Goal: Task Accomplishment & Management: Use online tool/utility

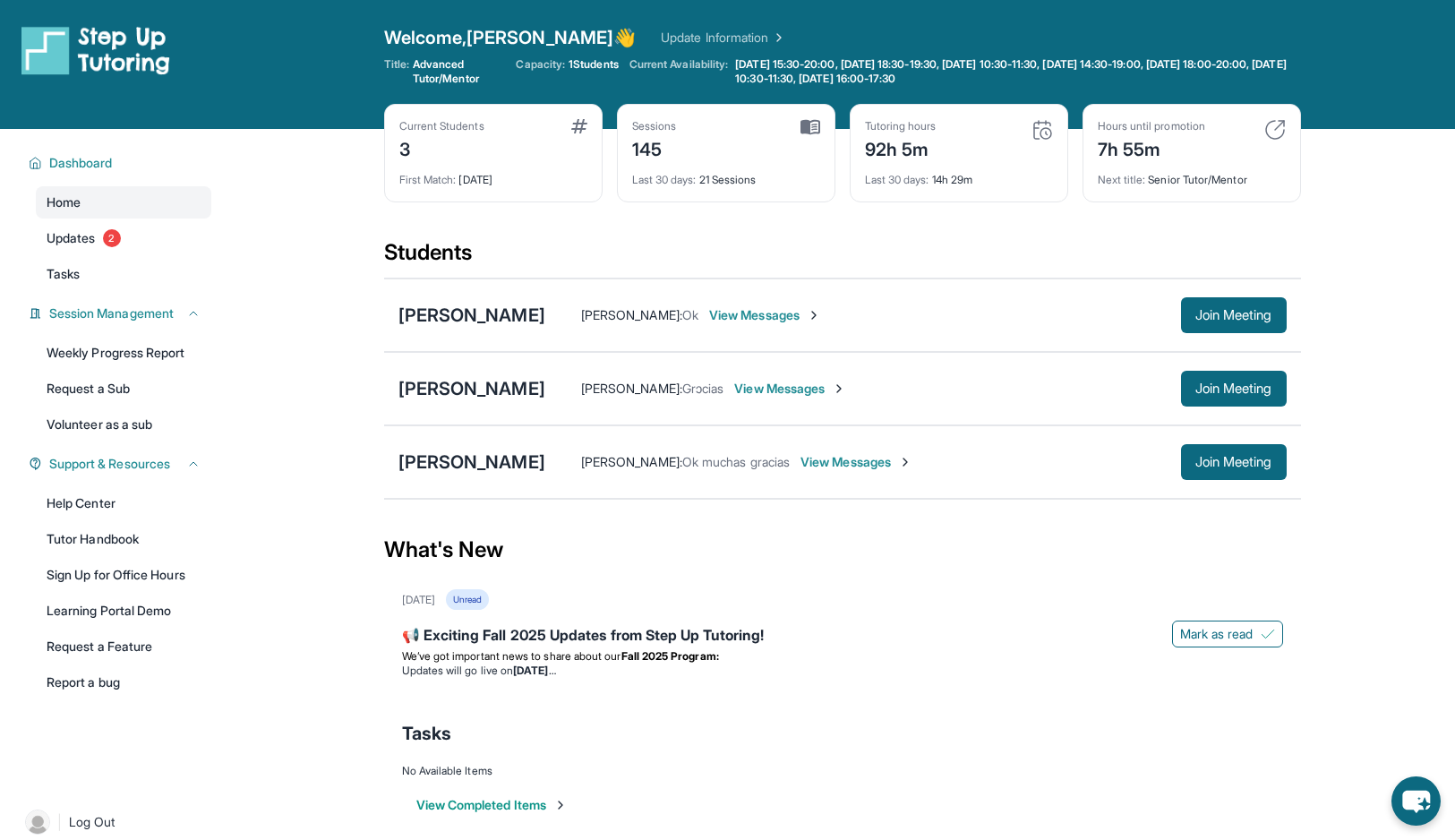
click at [369, 205] on main "Current Students 3 First Match : [DATE] Sessions 145 Last 30 days : 21 Sessions…" at bounding box center [842, 492] width 1226 height 727
click at [1195, 456] on span "Join Meeting" at bounding box center [1233, 461] width 77 height 11
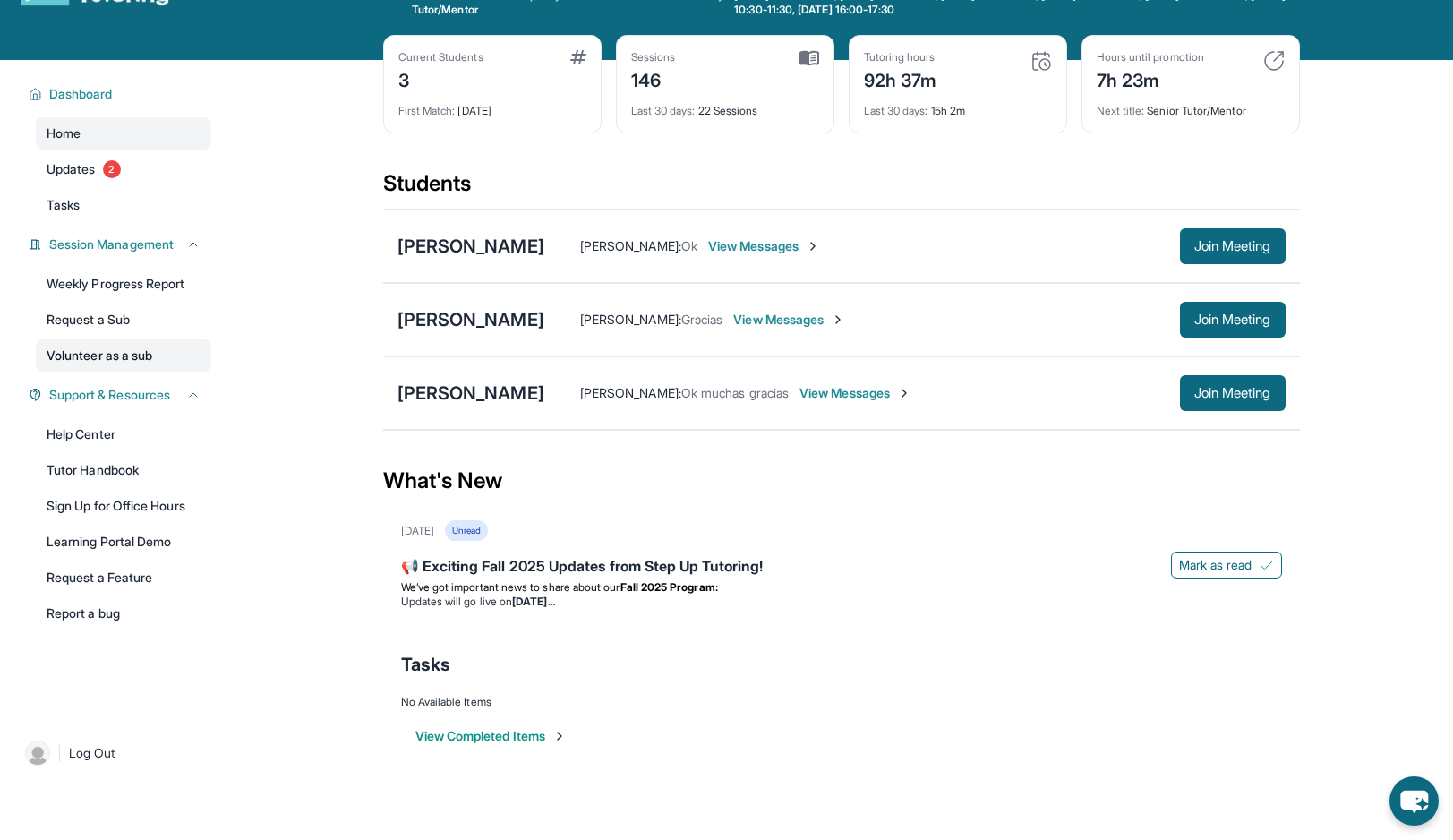
scroll to position [116, 0]
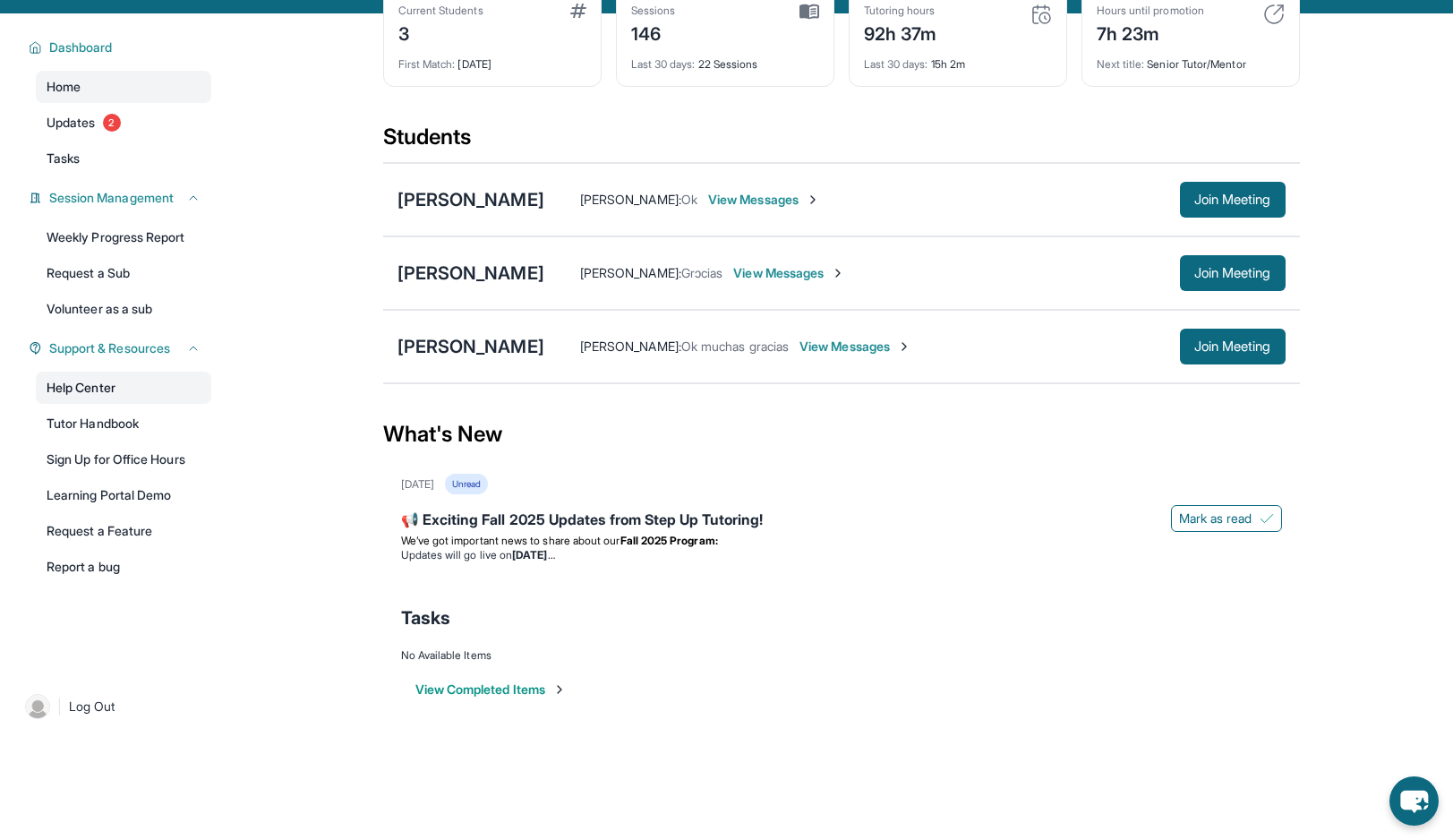
click at [146, 395] on link "Help Center" at bounding box center [123, 387] width 175 height 32
click at [136, 118] on link "Updates 2" at bounding box center [123, 122] width 175 height 32
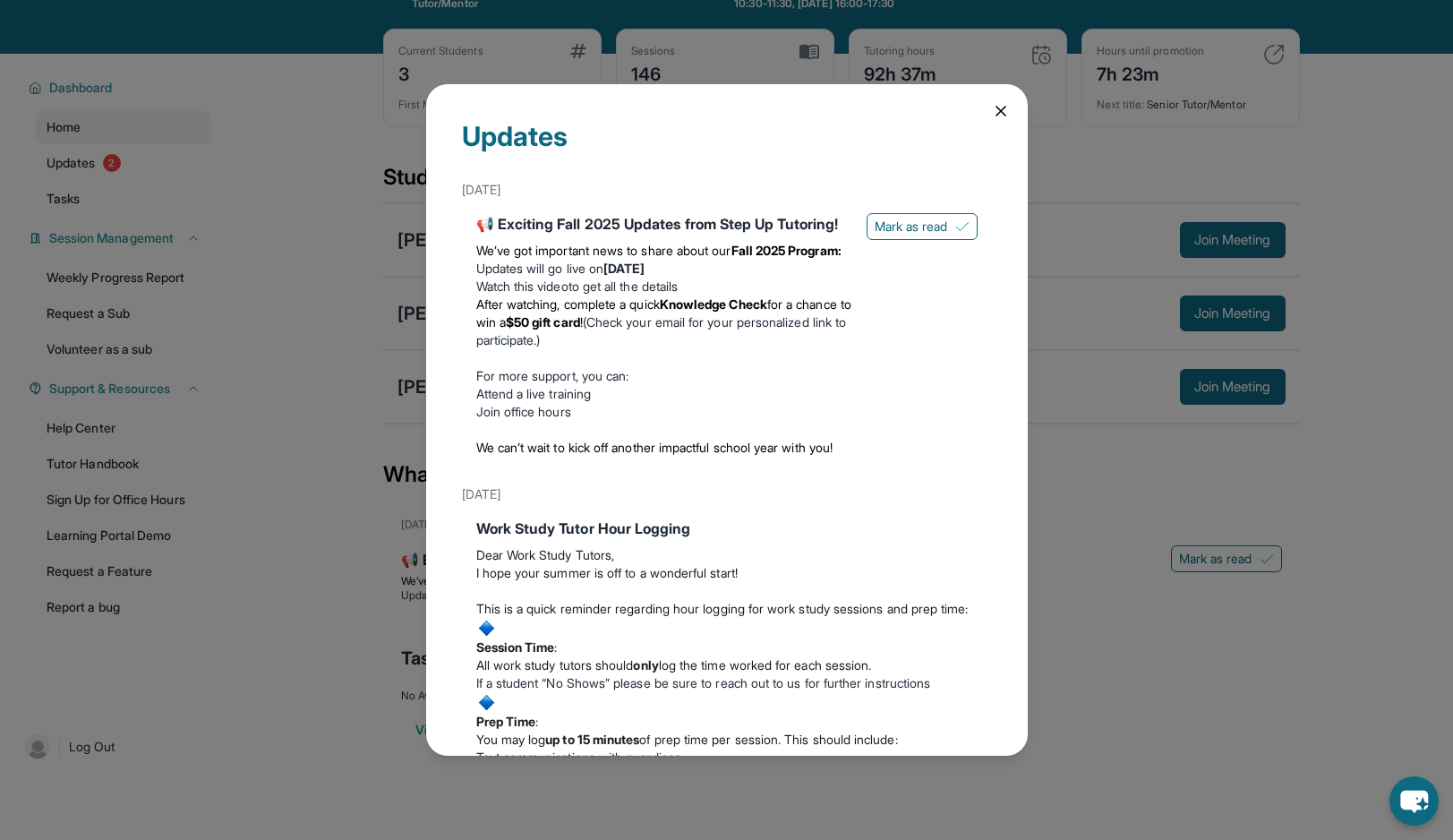
scroll to position [23, 0]
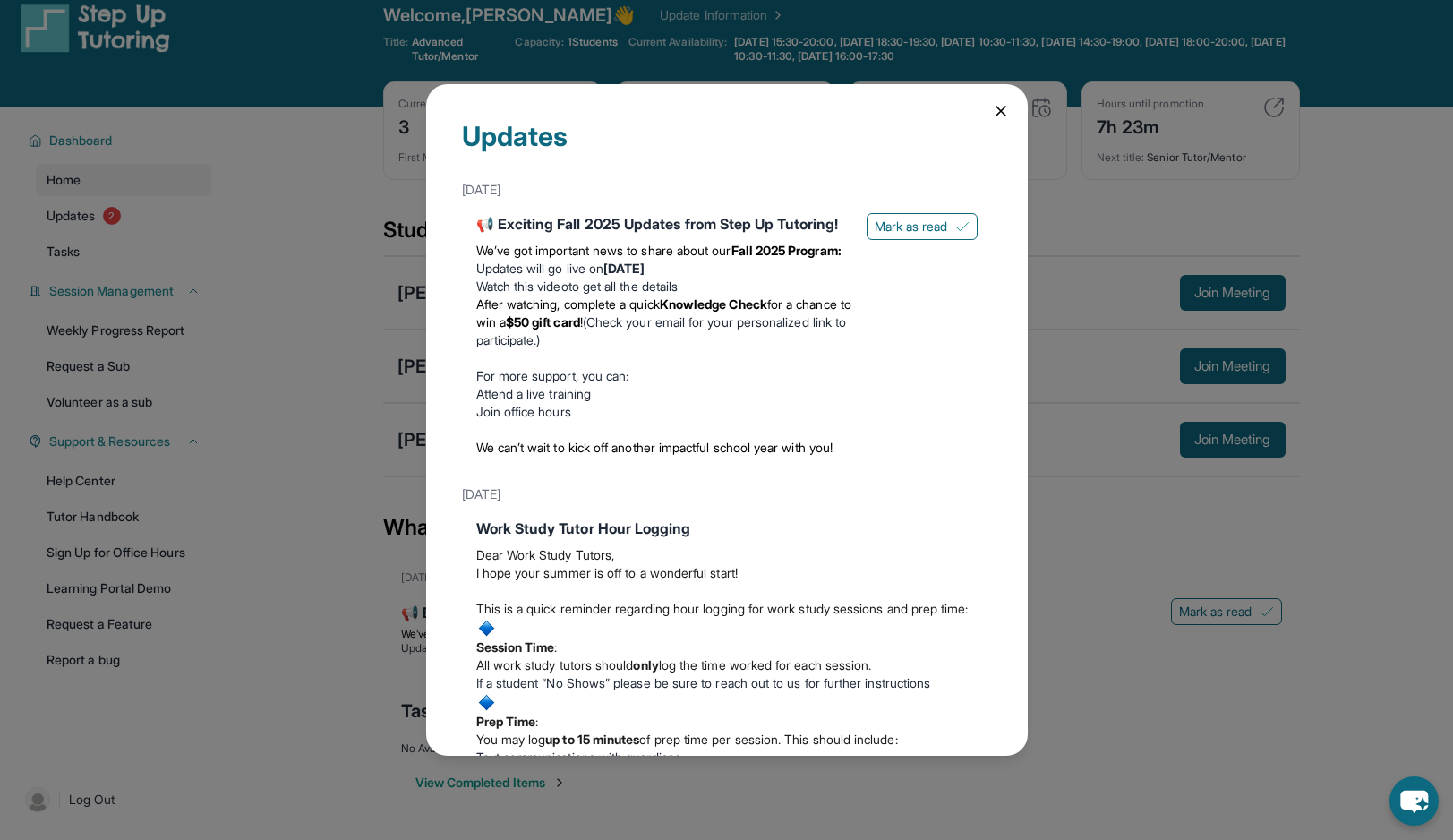
click at [1006, 115] on icon at bounding box center [1001, 111] width 18 height 18
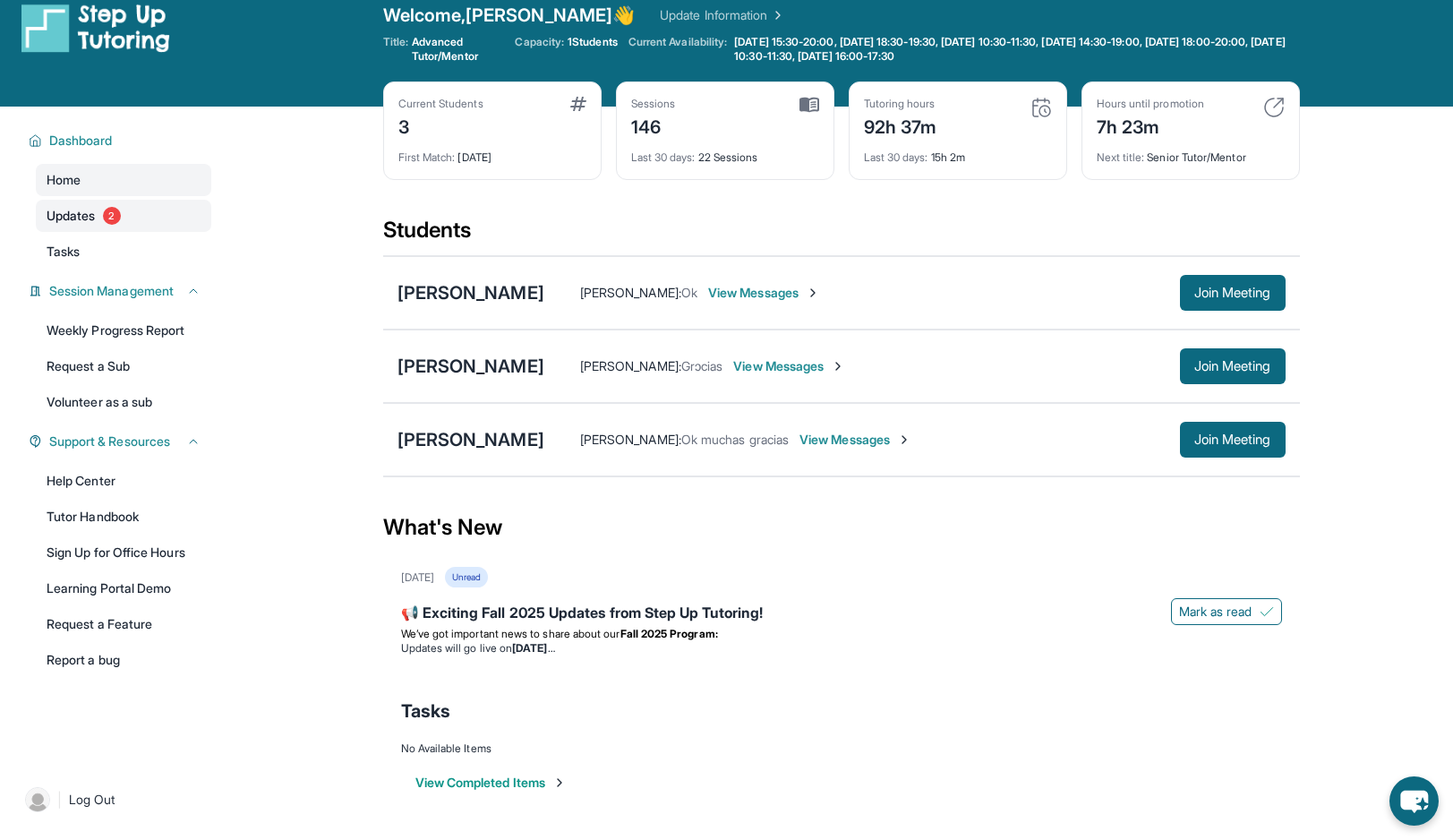
click at [103, 223] on link "Updates 2" at bounding box center [123, 215] width 175 height 32
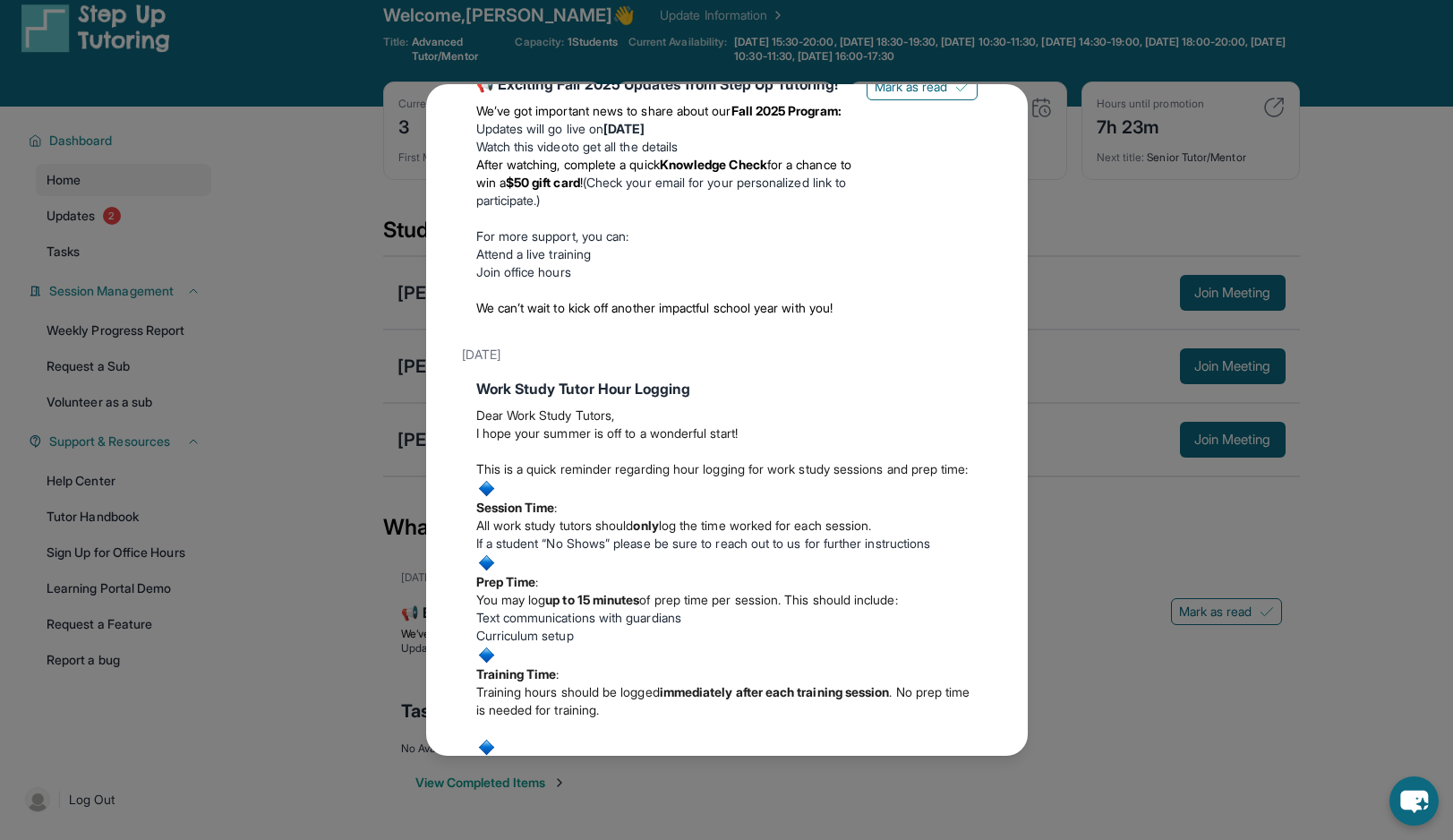
scroll to position [280, 0]
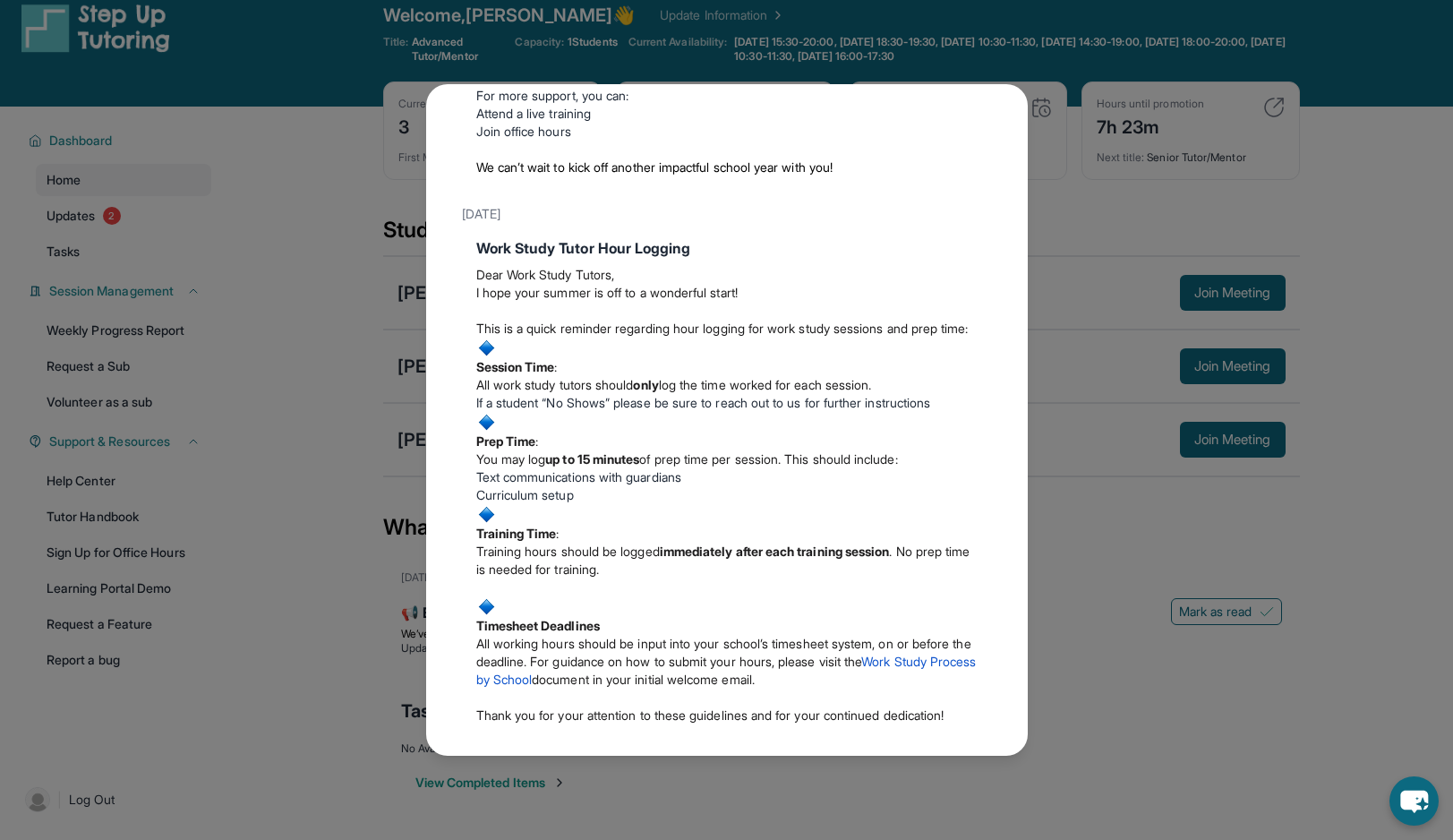
click at [1060, 102] on div "Updates August 27th 📢 Exciting Fall 2025 Updates from Step Up Tutoring! We’ve g…" at bounding box center [726, 420] width 1453 height 840
